Goal: Information Seeking & Learning: Learn about a topic

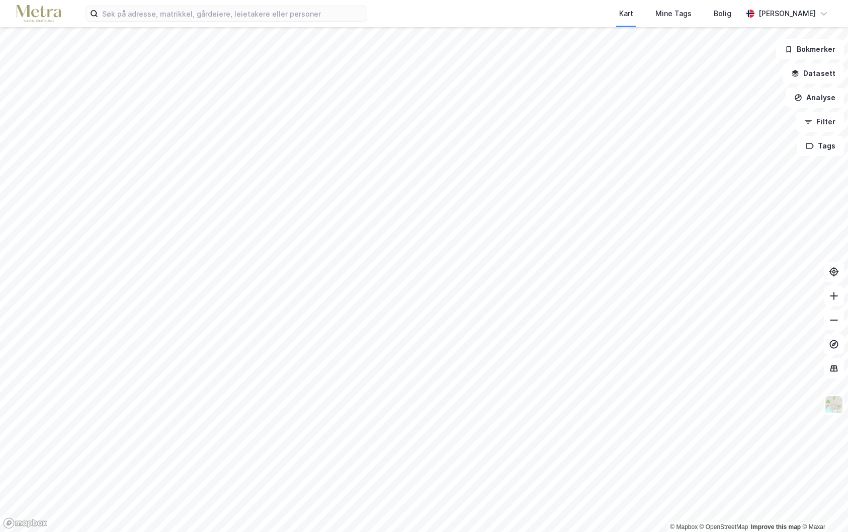
click at [101, 0] on html "Kart Mine Tags Bolig [PERSON_NAME] © Mapbox © OpenStreetMap Improve this map © …" at bounding box center [424, 266] width 848 height 532
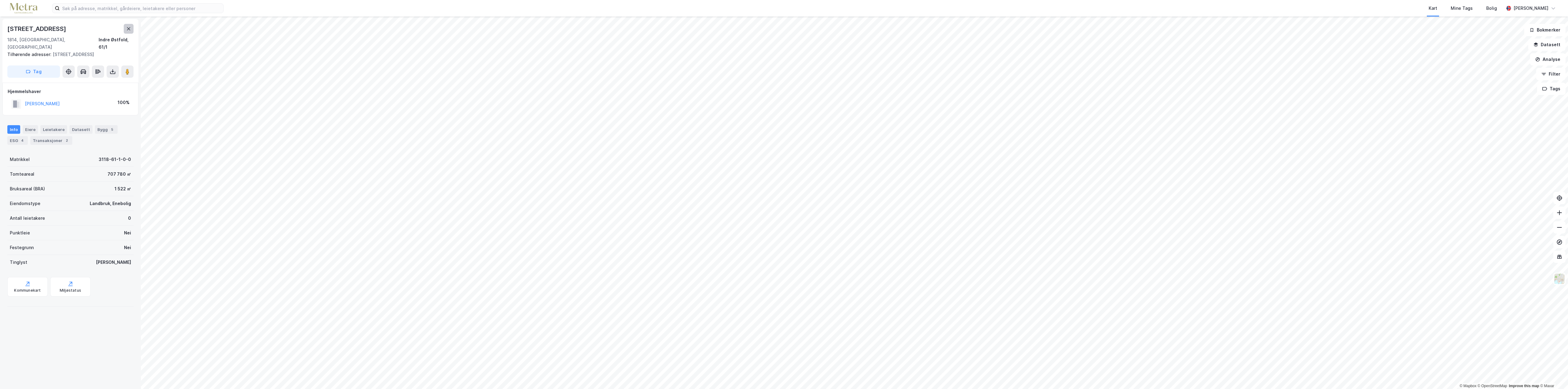
click at [130, 29] on icon at bounding box center [128, 29] width 5 height 5
click at [0, 0] on button "ØSTFOLD NÆRINGSPARK AS" at bounding box center [0, 0] width 0 height 0
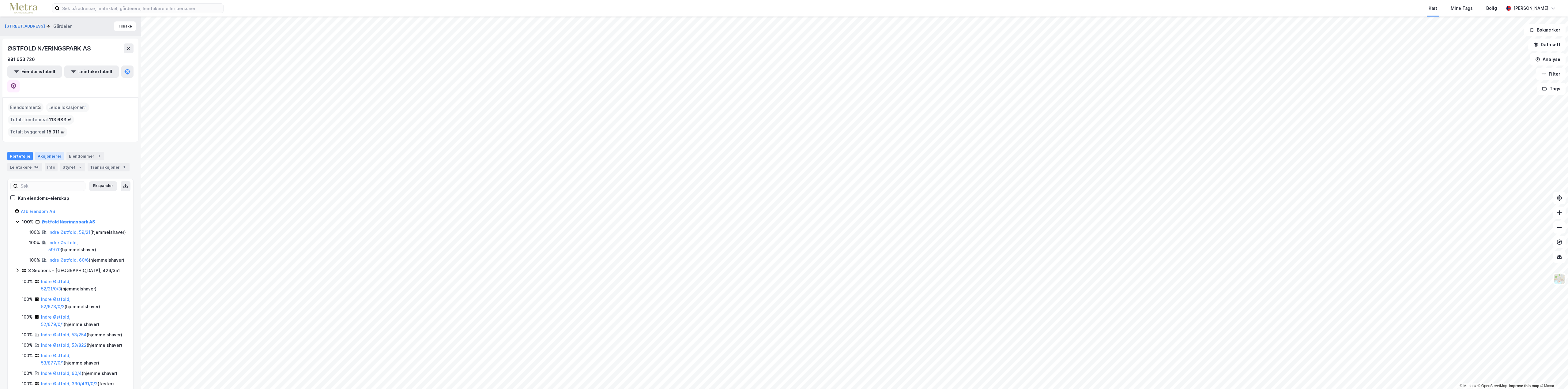
click at [46, 152] on div "Aksjonærer" at bounding box center [49, 156] width 29 height 9
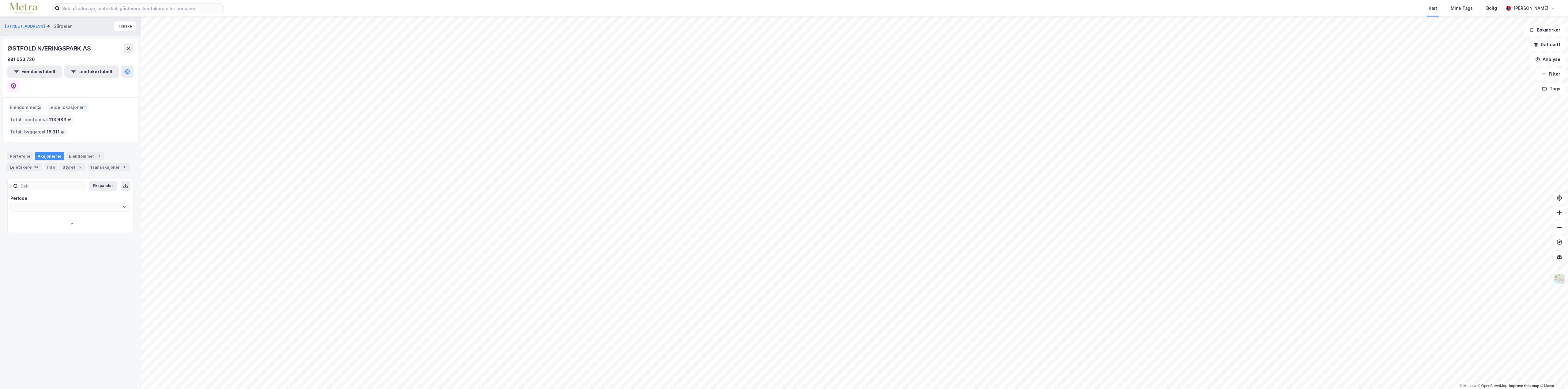
type input "Siste"
click at [50, 227] on link "Afb Eiendom AS" at bounding box center [58, 230] width 34 height 5
click at [67, 163] on div "Styret 8" at bounding box center [72, 167] width 25 height 9
click at [45, 152] on div "Aksjonærer" at bounding box center [49, 156] width 29 height 9
click at [79, 152] on div "Eiendommer 22" at bounding box center [85, 156] width 38 height 9
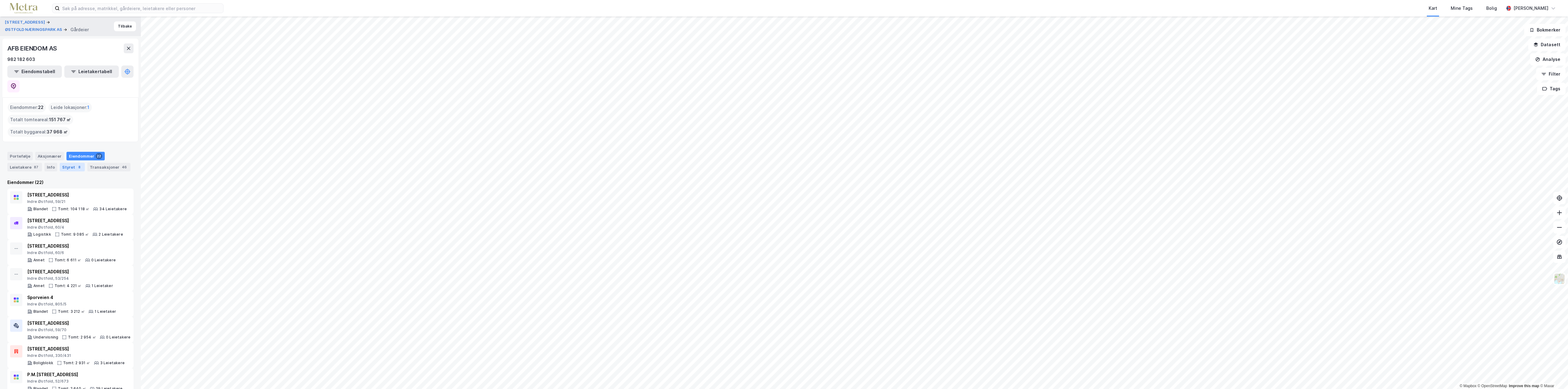
click at [70, 163] on div "Styret 8" at bounding box center [72, 167] width 25 height 9
